Goal: Task Accomplishment & Management: Use online tool/utility

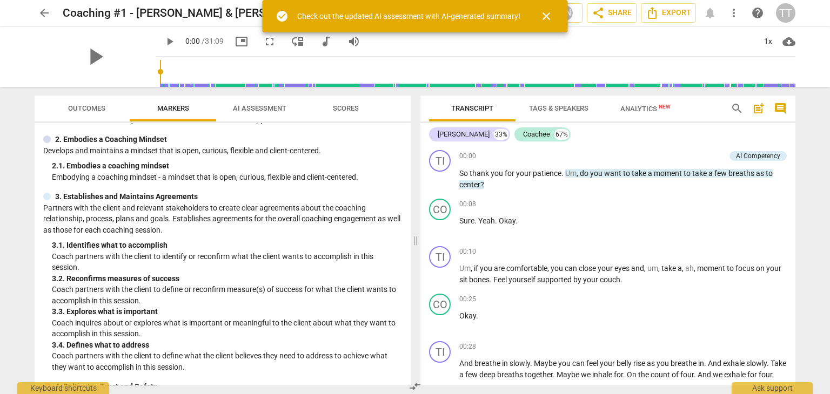
scroll to position [83, 0]
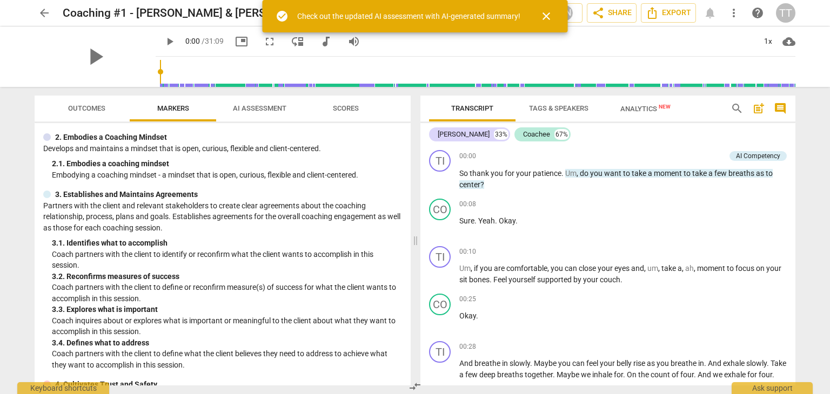
click at [547, 19] on span "close" at bounding box center [546, 16] width 13 height 13
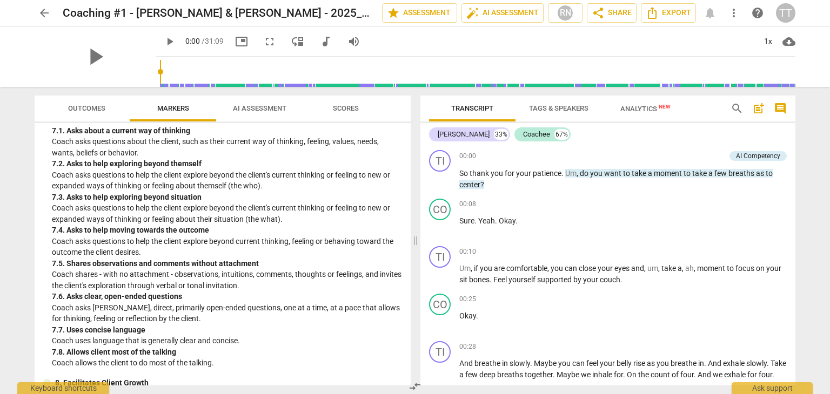
scroll to position [933, 0]
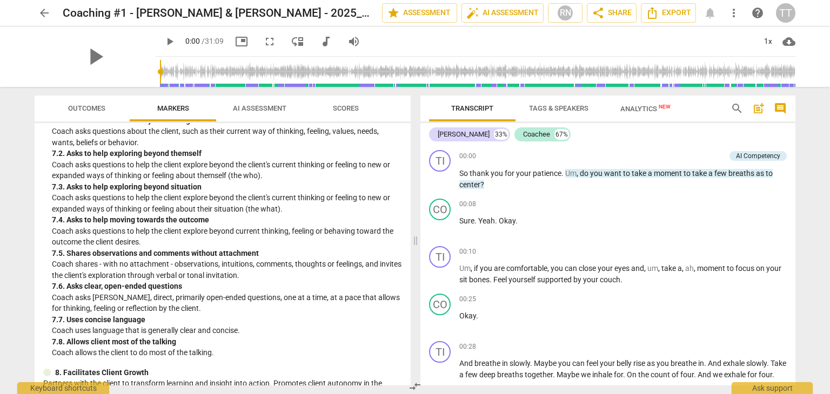
click at [97, 112] on span "Outcomes" at bounding box center [86, 109] width 63 height 15
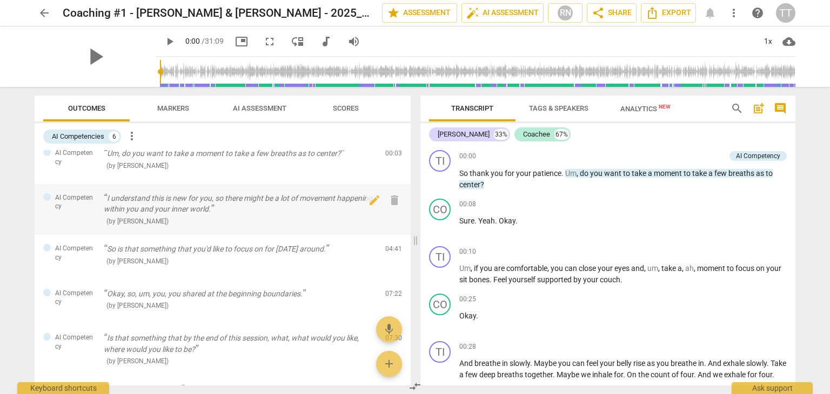
scroll to position [0, 0]
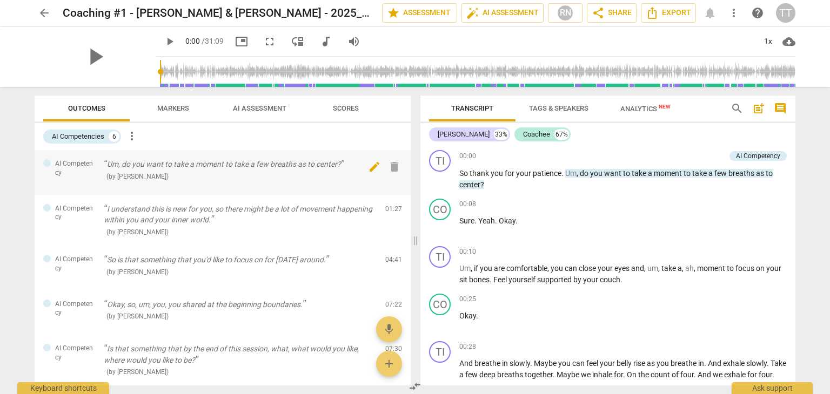
click at [373, 168] on span "edit" at bounding box center [374, 166] width 13 height 13
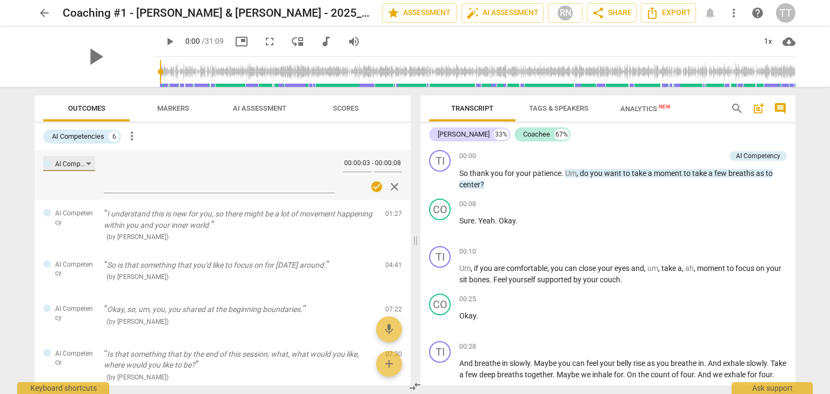
click at [79, 166] on div "AI Competency" at bounding box center [70, 164] width 31 height 10
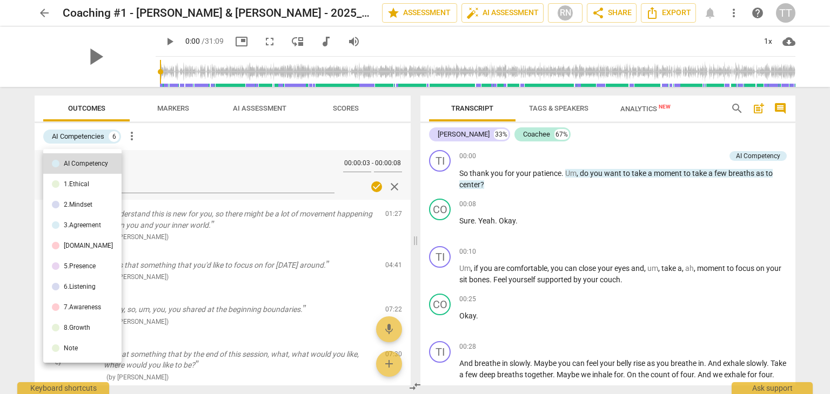
click at [93, 275] on li "5.Presence" at bounding box center [82, 266] width 78 height 21
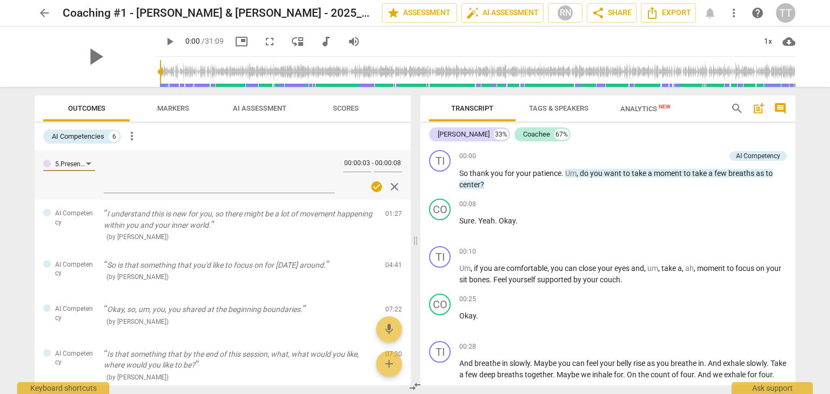
click at [373, 192] on span "check_circle" at bounding box center [376, 186] width 13 height 13
click at [389, 185] on span "close" at bounding box center [394, 186] width 13 height 13
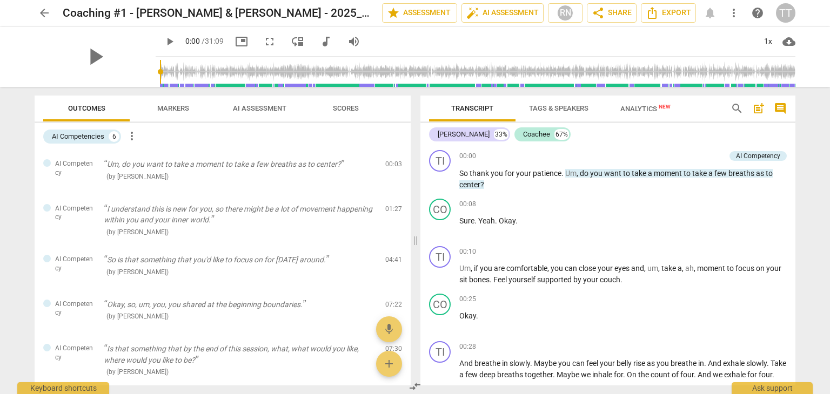
click at [347, 112] on span "Scores" at bounding box center [346, 108] width 26 height 8
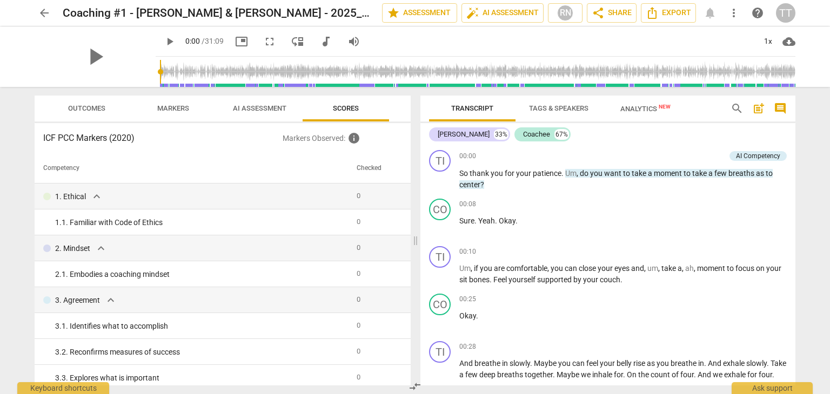
click at [268, 110] on span "AI Assessment" at bounding box center [259, 108] width 53 height 8
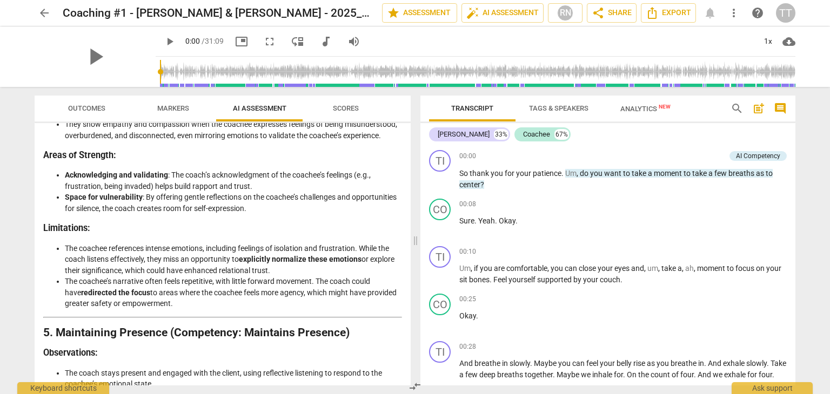
scroll to position [1022, 0]
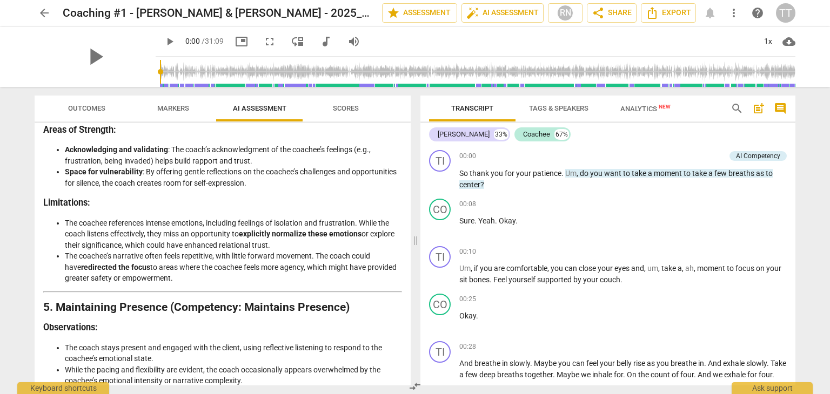
drag, startPoint x: 242, startPoint y: 257, endPoint x: 304, endPoint y: 264, distance: 62.0
click at [304, 251] on li "The coachee references intense emotions, including feelings of isolation and fr…" at bounding box center [233, 234] width 337 height 33
click at [284, 251] on li "The coachee references intense emotions, including feelings of isolation and fr…" at bounding box center [233, 234] width 337 height 33
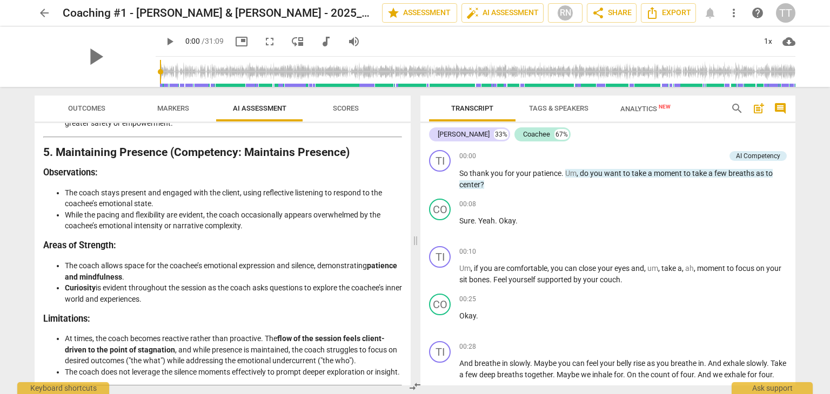
scroll to position [1178, 0]
click at [226, 282] on li "The coach allows space for the coachee’s emotional expression and silence, demo…" at bounding box center [233, 271] width 337 height 22
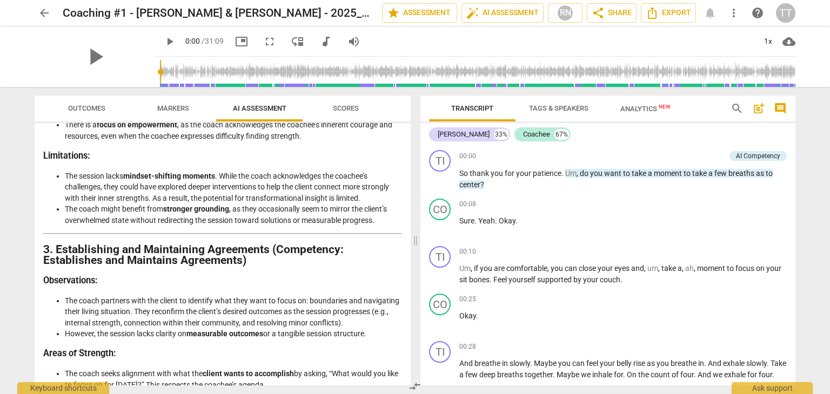
scroll to position [512, 0]
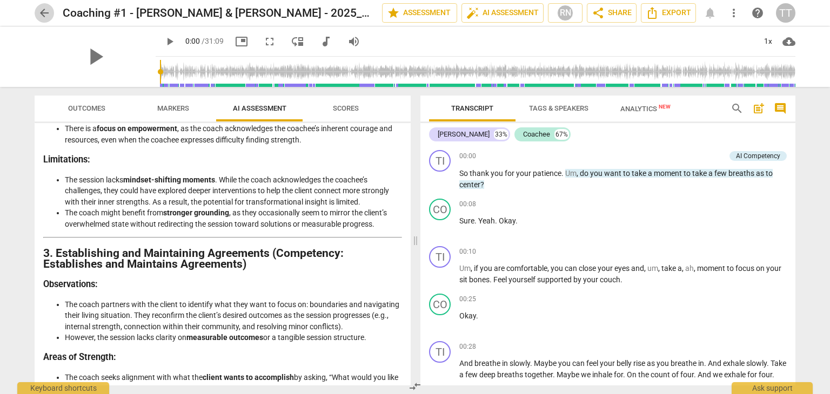
click at [44, 12] on span "arrow_back" at bounding box center [44, 12] width 13 height 13
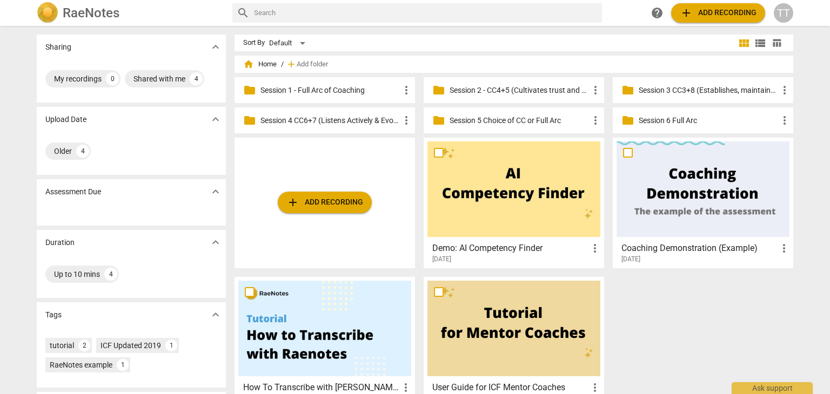
click at [314, 94] on p "Session 1 - Full Arc of Coaching" at bounding box center [329, 90] width 139 height 11
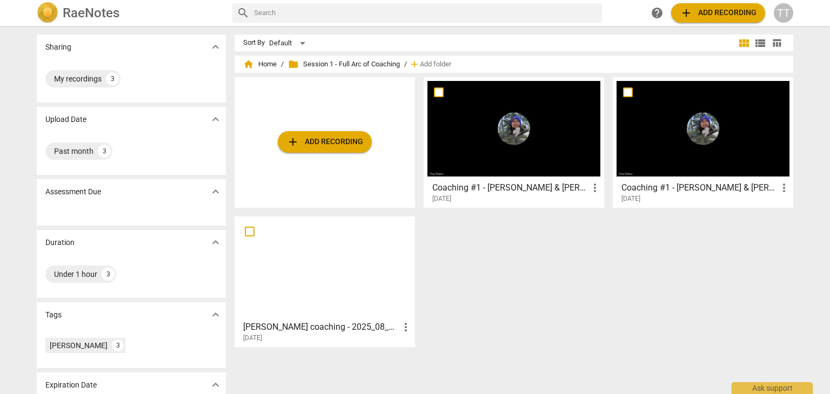
click at [541, 186] on h3 "Coaching #1 - [PERSON_NAME] & [PERSON_NAME] - 2025_08_13 15_56 PDT - Recording" at bounding box center [510, 188] width 156 height 13
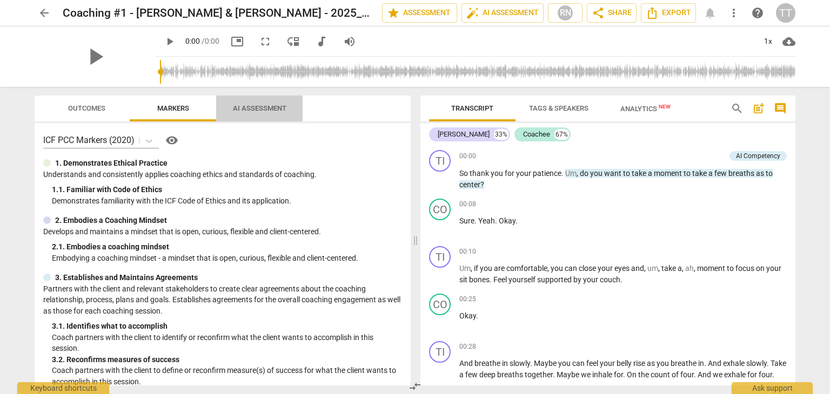
click at [272, 109] on span "AI Assessment" at bounding box center [259, 108] width 53 height 8
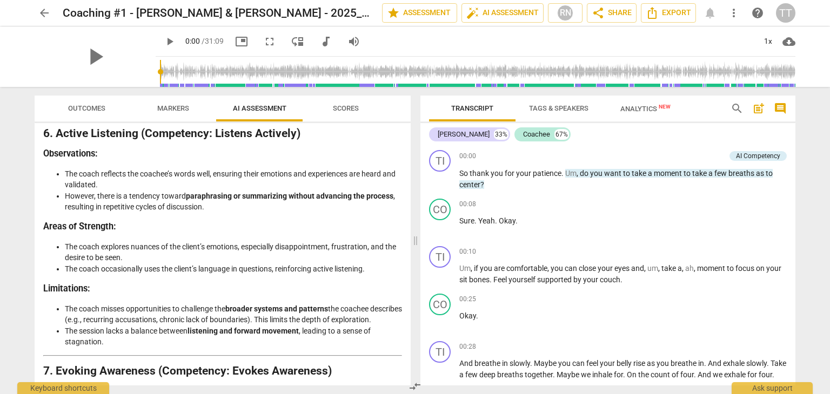
scroll to position [1447, 0]
